Goal: Find specific page/section

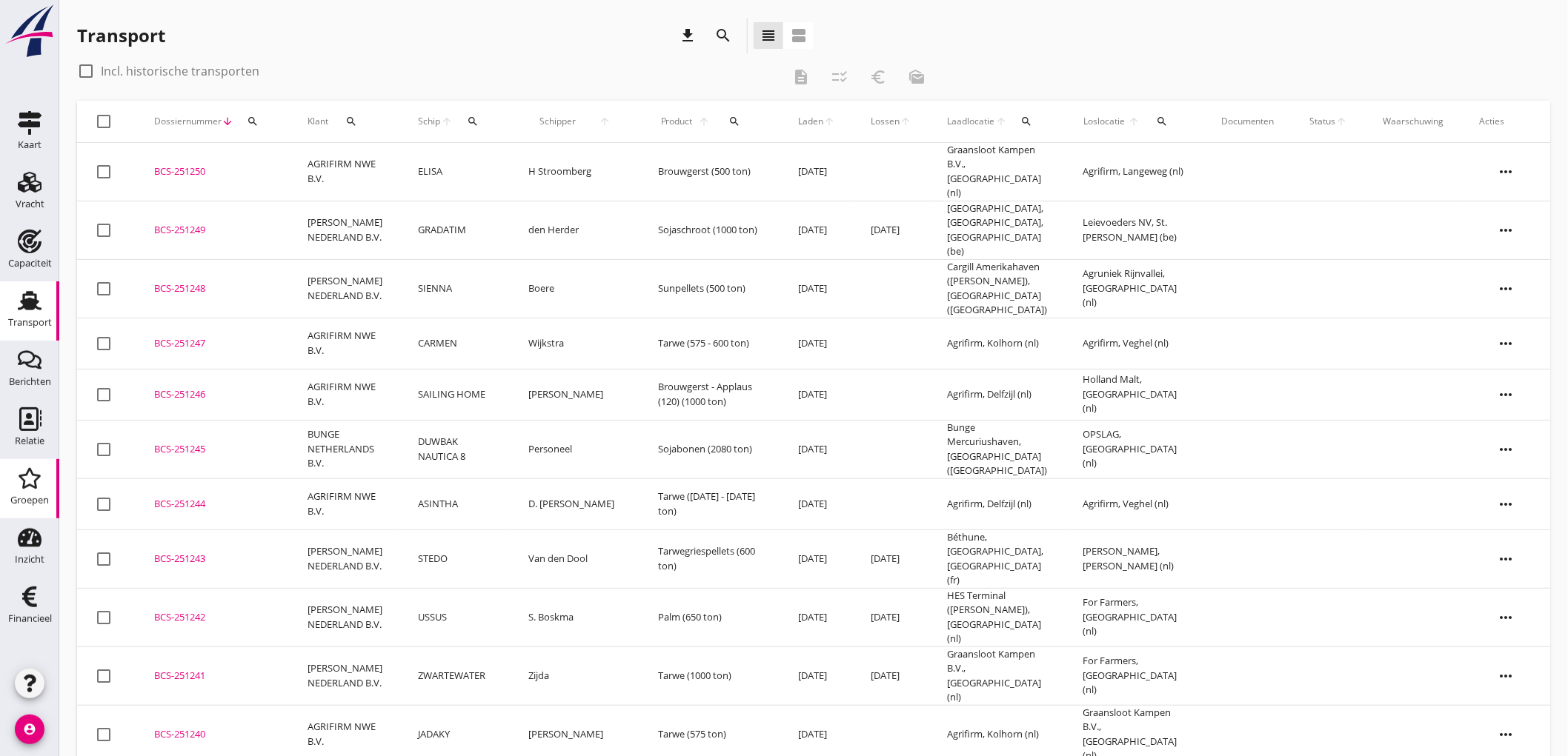
click at [31, 499] on div "Groepen" at bounding box center [30, 500] width 38 height 10
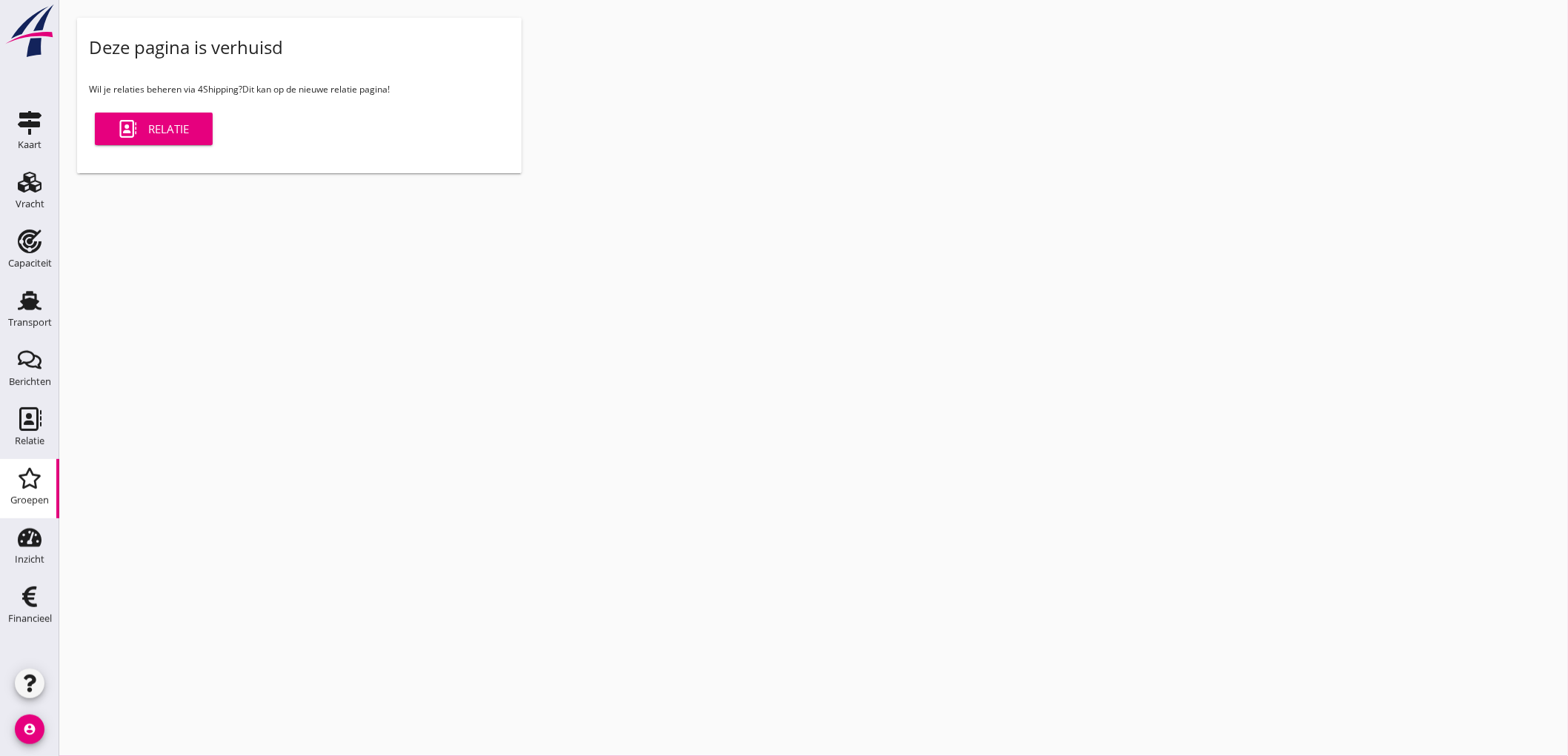
click at [1061, 301] on div "cancel You are impersonating another user. Deze pagina is verhuisd Wil je relat…" at bounding box center [814, 378] width 1509 height 756
click at [1058, 290] on div "cancel You are impersonating another user. Deze pagina is verhuisd Wil je relat…" at bounding box center [814, 378] width 1509 height 756
click at [1049, 305] on div "cancel You are impersonating another user. Deze pagina is verhuisd Wil je relat…" at bounding box center [814, 378] width 1509 height 756
click at [1042, 305] on div "cancel You are impersonating another user. Deze pagina is verhuisd Wil je relat…" at bounding box center [814, 378] width 1509 height 756
drag, startPoint x: 1003, startPoint y: 334, endPoint x: 973, endPoint y: 350, distance: 34.0
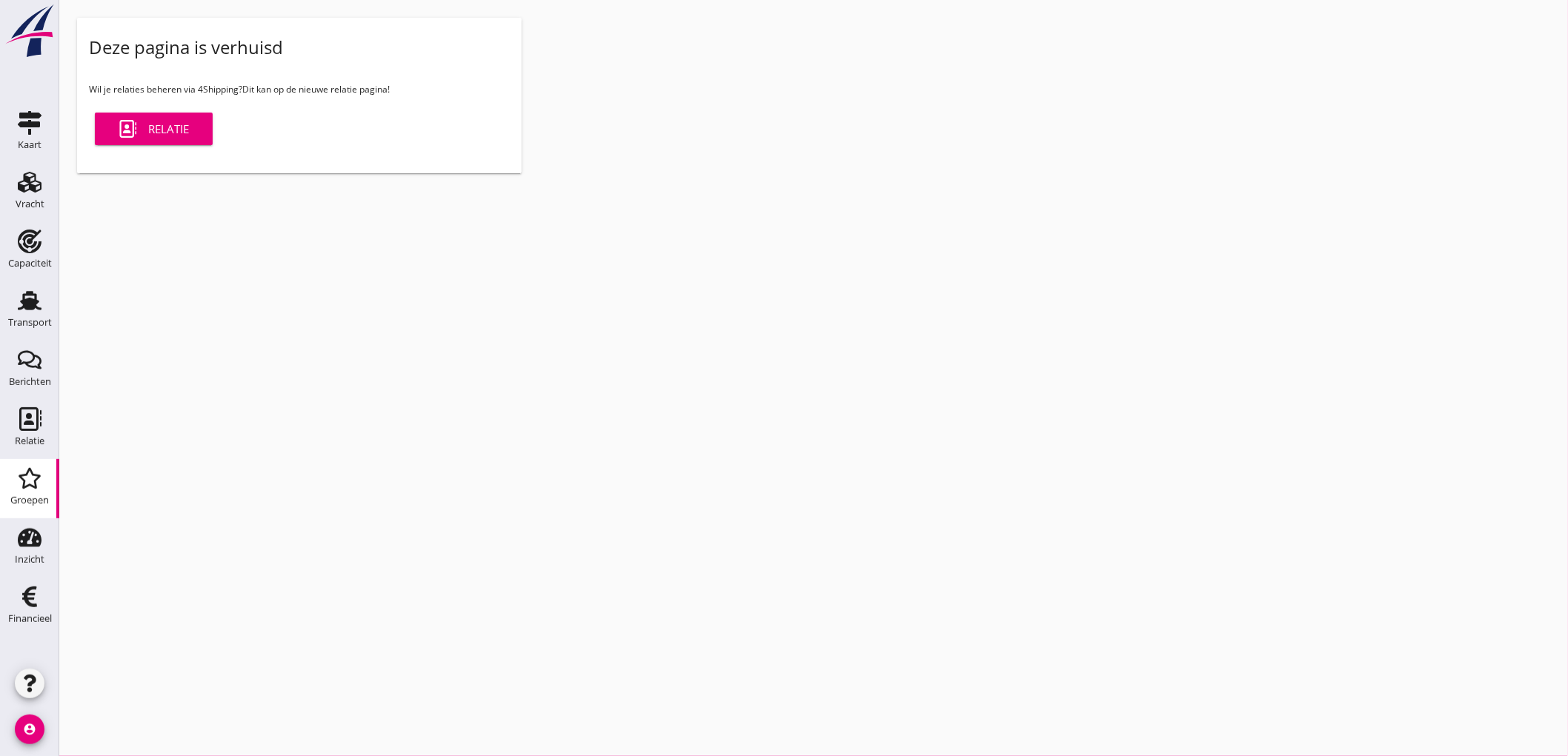
click at [994, 336] on div "cancel You are impersonating another user. Deze pagina is verhuisd Wil je relat…" at bounding box center [814, 378] width 1509 height 756
